Goal: Browse casually

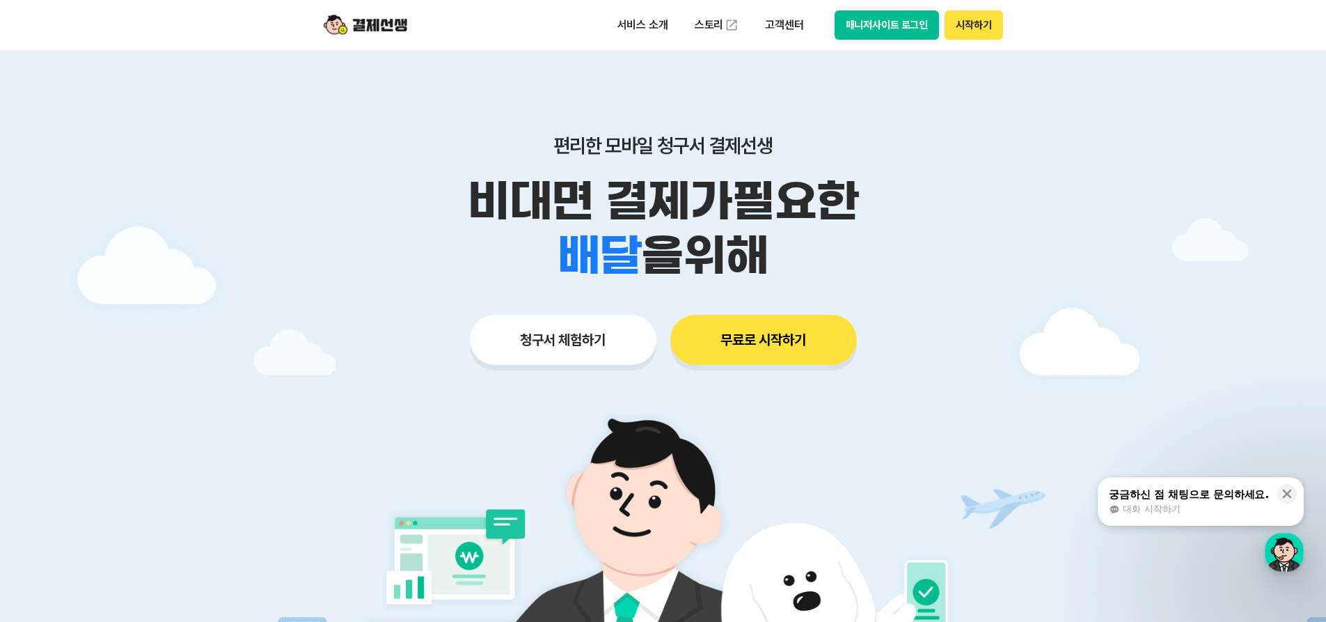
click at [1148, 221] on div at bounding box center [663, 417] width 1326 height 734
click at [1033, 172] on div at bounding box center [663, 417] width 1326 height 734
click at [935, 129] on div "편리한 모바일 청구서 결제선생 비대면 결제가 필요한 학원 공부방 호텔 쇼핑몰 병원 배달 보험사 항공사 골프장 를 위해 청구서 체험하기 무료로 …" at bounding box center [663, 222] width 713 height 344
click at [1174, 221] on div at bounding box center [663, 417] width 1326 height 734
click at [987, 181] on p "비대면 결제가 필요한" at bounding box center [663, 201] width 713 height 54
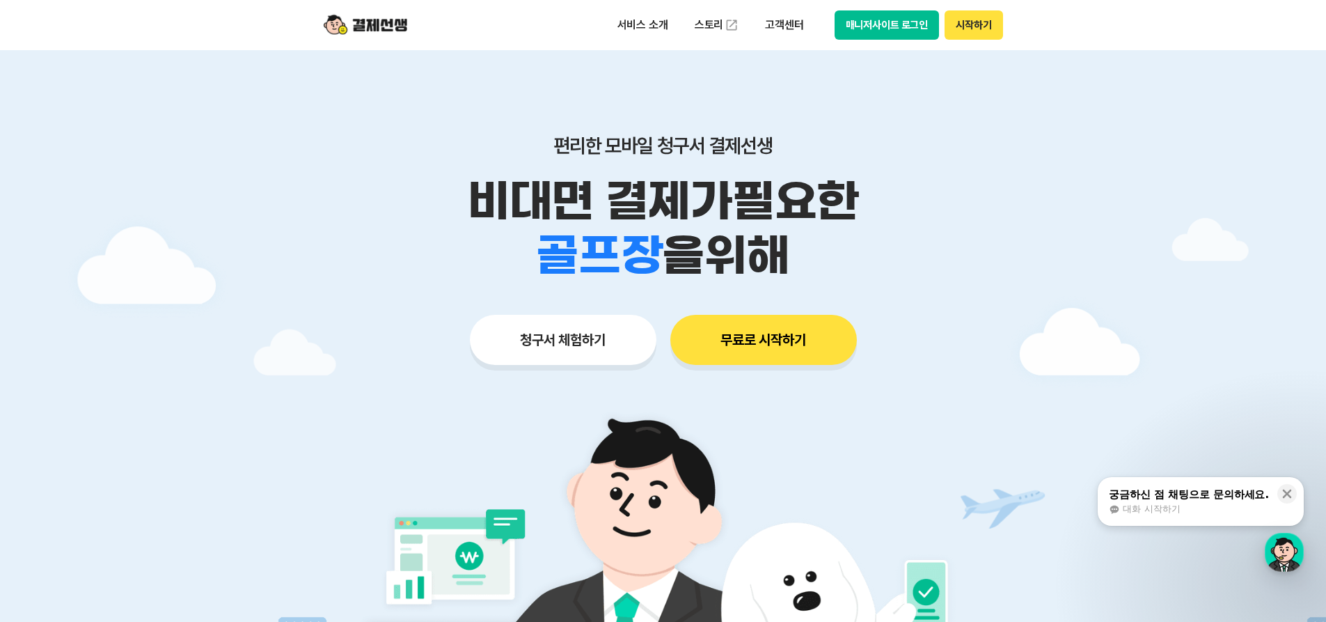
click at [1135, 203] on div at bounding box center [663, 417] width 1326 height 734
click at [992, 200] on p "비대면 결제가 필요한" at bounding box center [663, 201] width 713 height 54
click at [948, 175] on p "비대면 결제가 필요한" at bounding box center [663, 201] width 713 height 54
click at [95, 407] on div at bounding box center [663, 417] width 1326 height 734
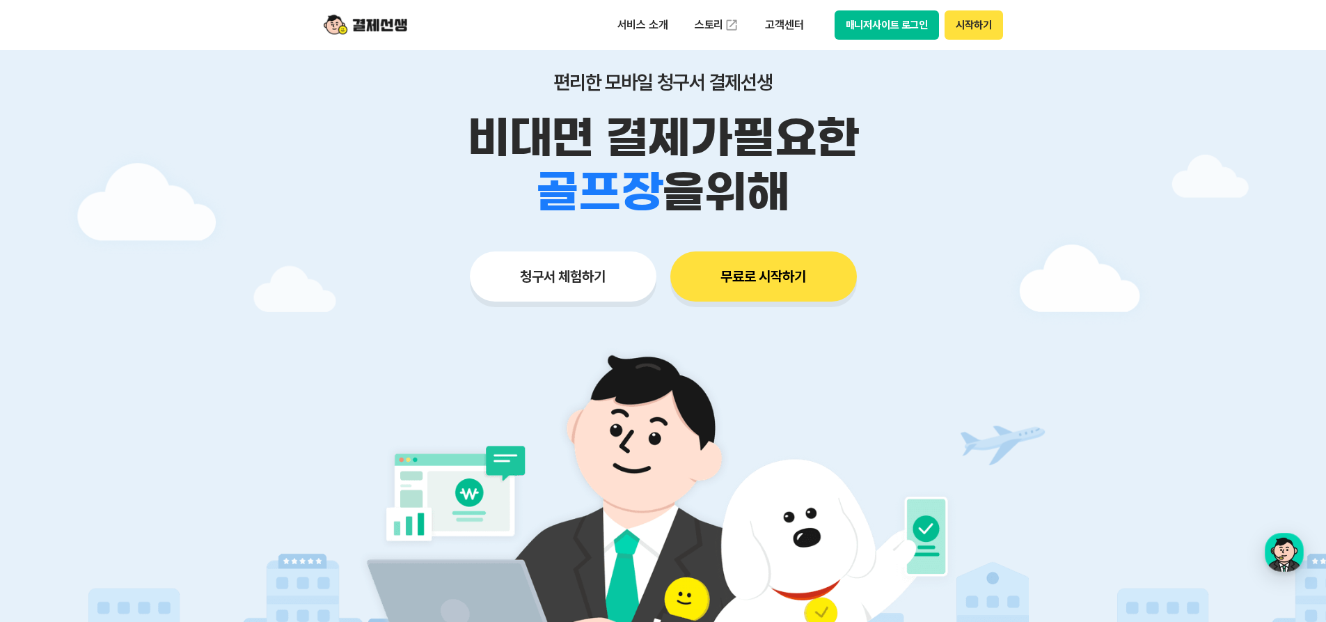
scroll to position [70, 0]
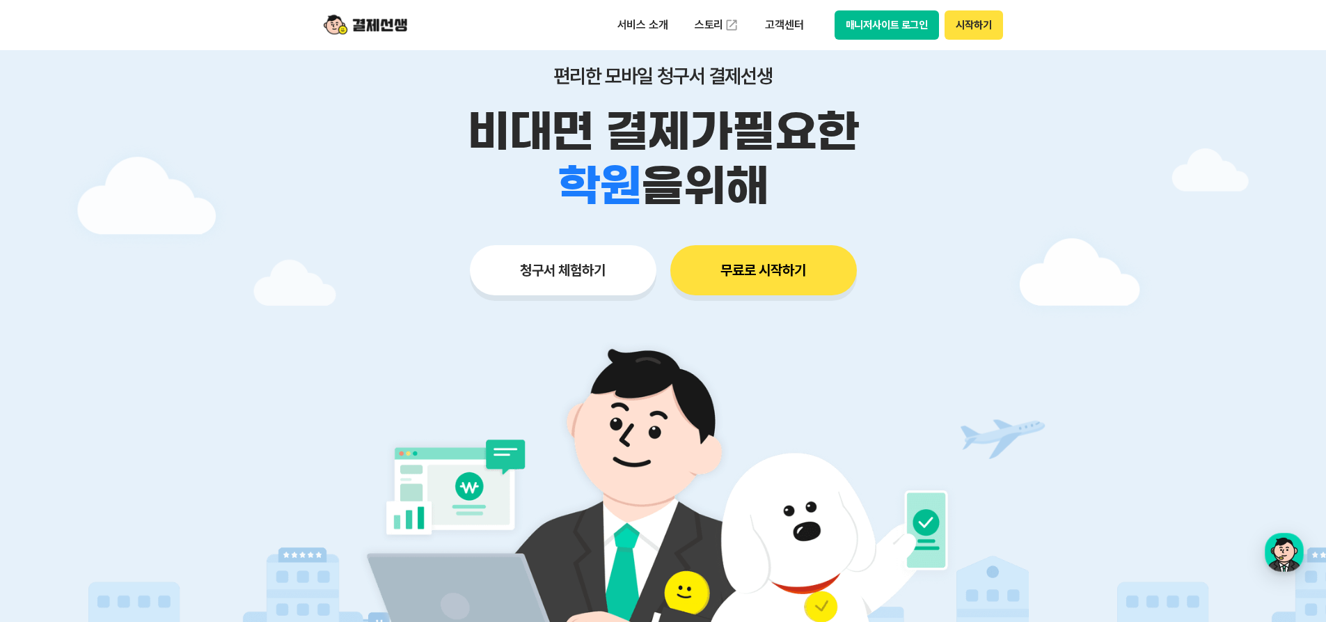
click at [1025, 191] on div at bounding box center [663, 348] width 1326 height 734
drag, startPoint x: 1080, startPoint y: 293, endPoint x: 1066, endPoint y: 333, distance: 42.3
click at [1081, 299] on div at bounding box center [663, 348] width 1326 height 734
